Goal: Transaction & Acquisition: Purchase product/service

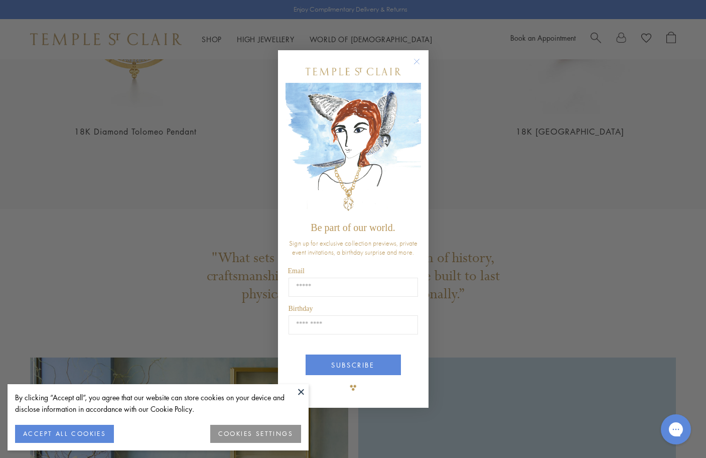
scroll to position [1348, 0]
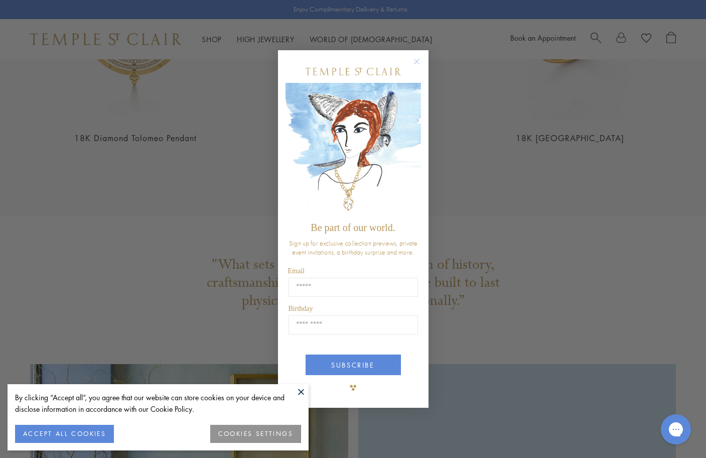
click at [419, 61] on circle "Close dialog" at bounding box center [416, 62] width 12 height 12
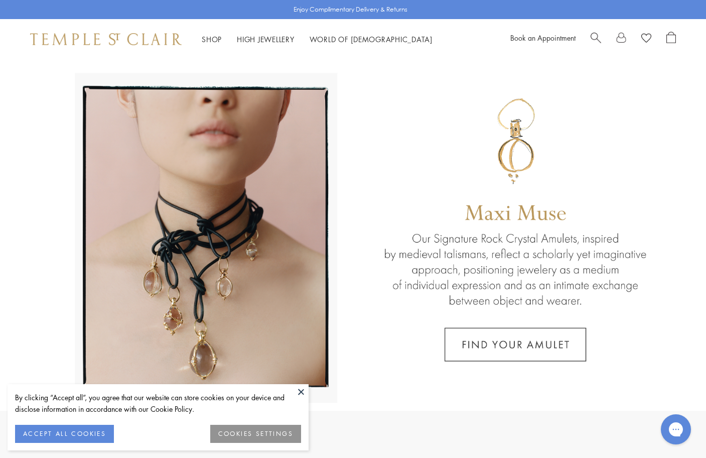
scroll to position [0, 0]
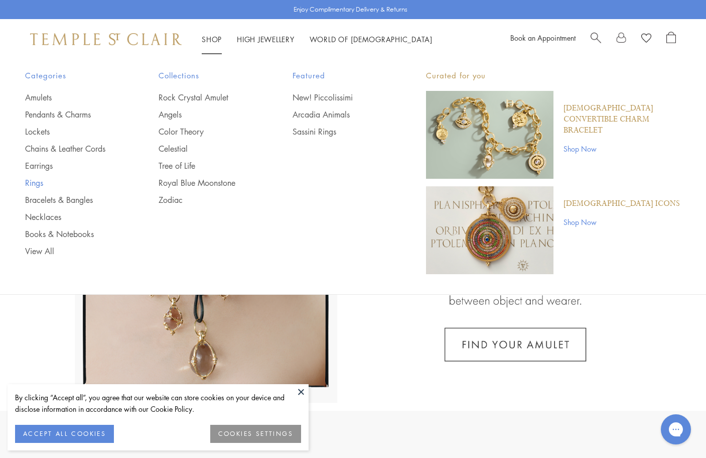
click at [35, 182] on link "Rings" at bounding box center [71, 182] width 93 height 11
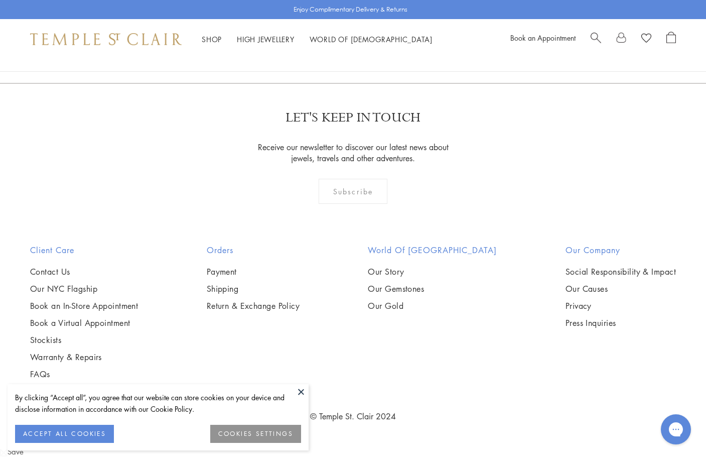
scroll to position [4255, 0]
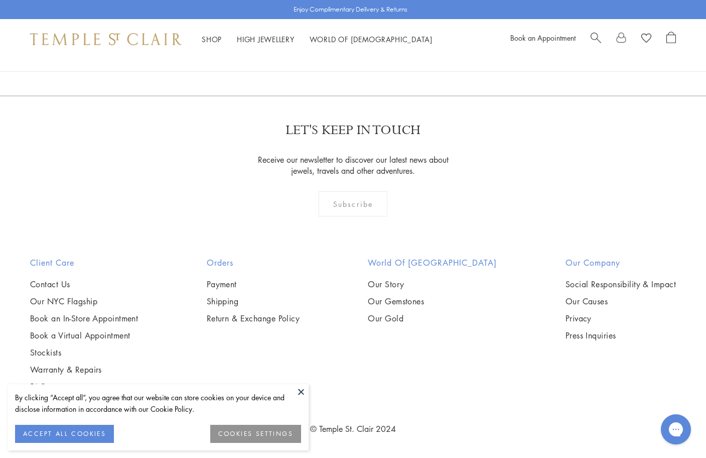
click at [355, 55] on link "2" at bounding box center [353, 42] width 33 height 28
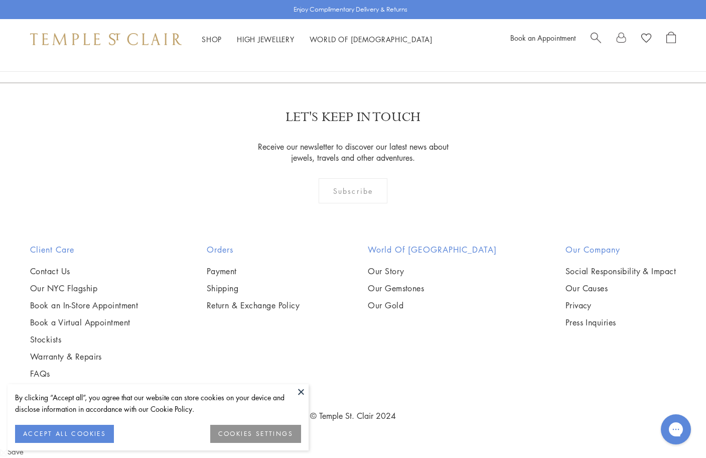
click at [0, 0] on img at bounding box center [0, 0] width 0 height 0
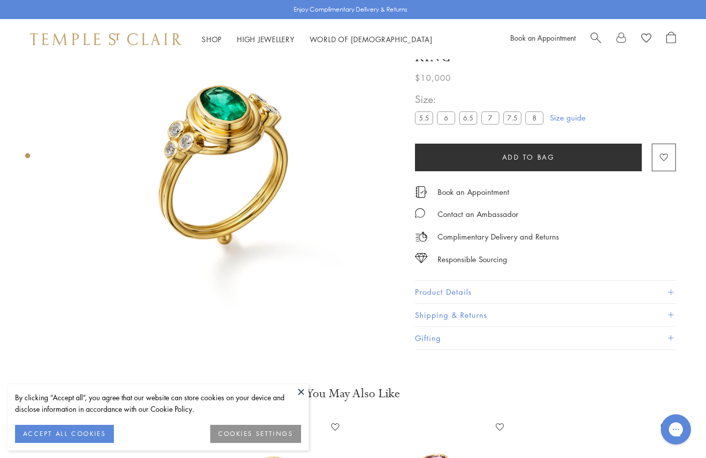
click at [561, 121] on link "Size guide" at bounding box center [568, 118] width 36 height 10
